Goal: Find specific page/section: Find specific page/section

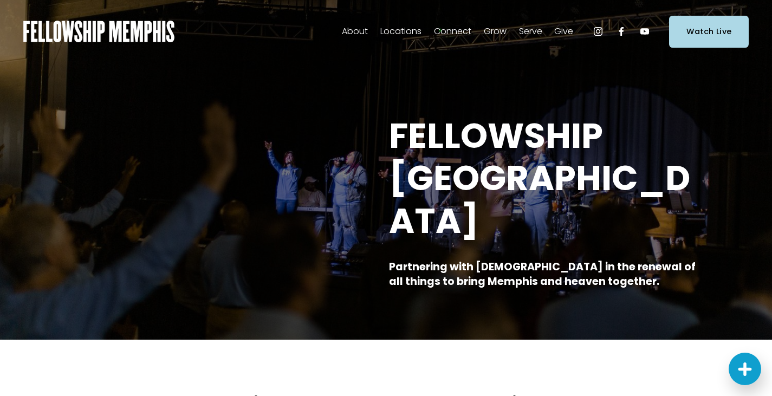
click at [0, 0] on span "Staff" at bounding box center [0, 0] width 0 height 0
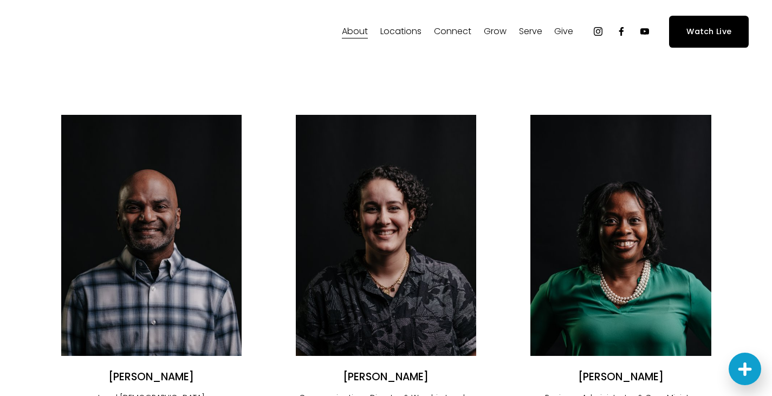
click at [0, 0] on span "In-Person" at bounding box center [0, 0] width 0 height 0
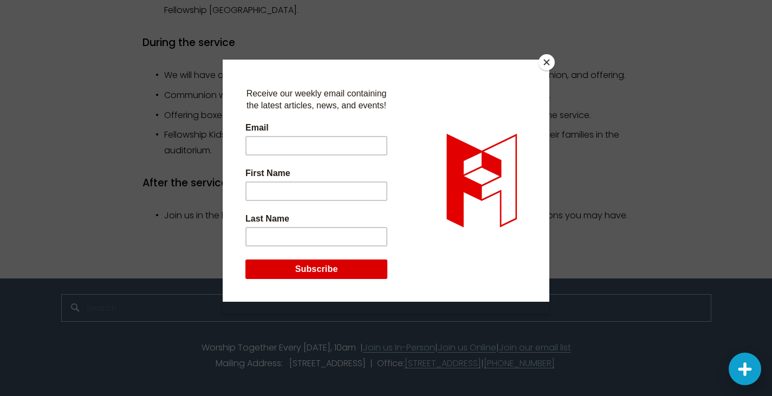
scroll to position [1131, 0]
click at [546, 61] on button "Close" at bounding box center [547, 62] width 16 height 16
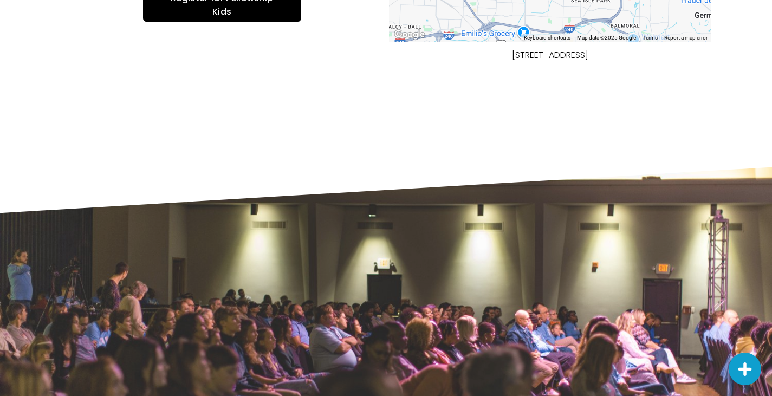
scroll to position [535, 0]
